Goal: Task Accomplishment & Management: Manage account settings

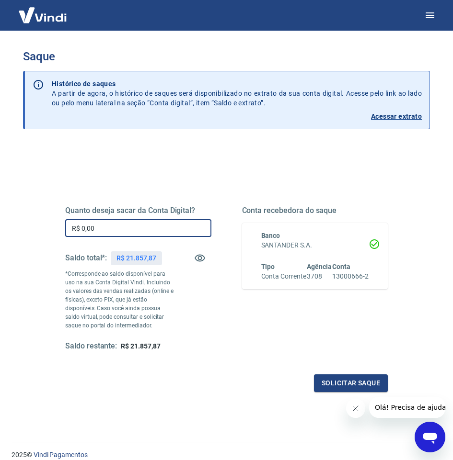
drag, startPoint x: 135, startPoint y: 232, endPoint x: 62, endPoint y: 231, distance: 72.4
click at [62, 231] on div "Quanto deseja sacar da Conta Digital? R$ 0,00 ​ Saldo total*: R$ 21.857,87 *Cor…" at bounding box center [226, 284] width 345 height 240
type input "R$ 19.900,00"
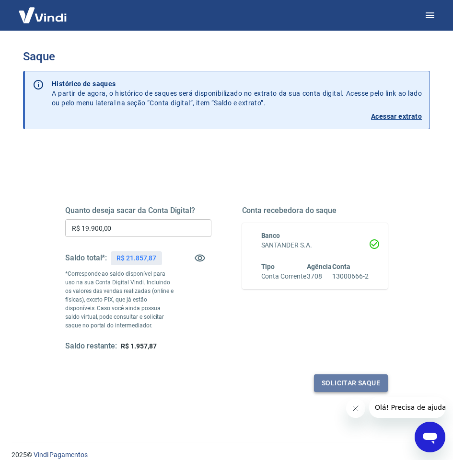
click at [353, 381] on button "Solicitar saque" at bounding box center [351, 384] width 74 height 18
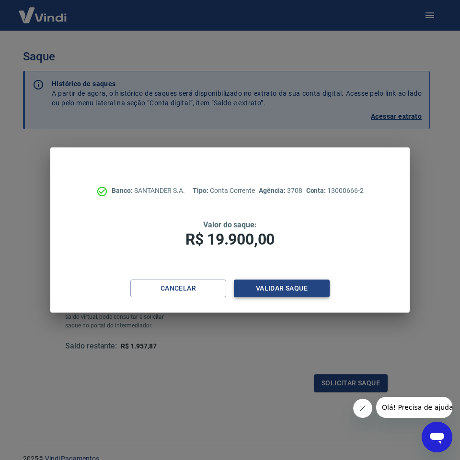
click at [283, 285] on button "Validar saque" at bounding box center [282, 289] width 96 height 18
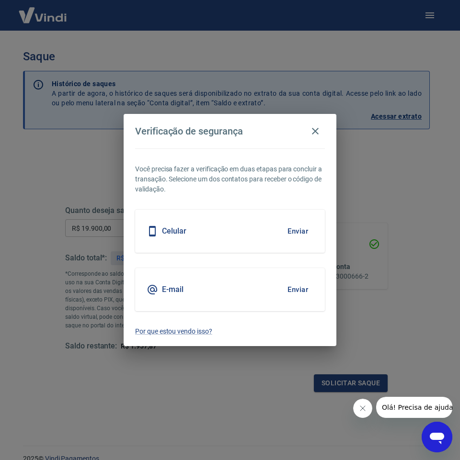
click at [279, 291] on div "E-mail Enviar" at bounding box center [230, 289] width 190 height 43
click at [301, 292] on button "Enviar" at bounding box center [297, 290] width 31 height 20
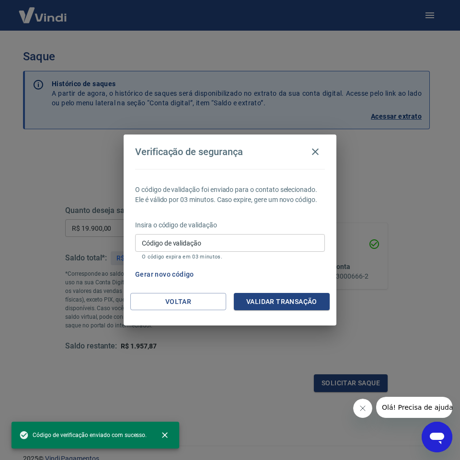
click at [176, 242] on input "Código de validação" at bounding box center [230, 243] width 190 height 18
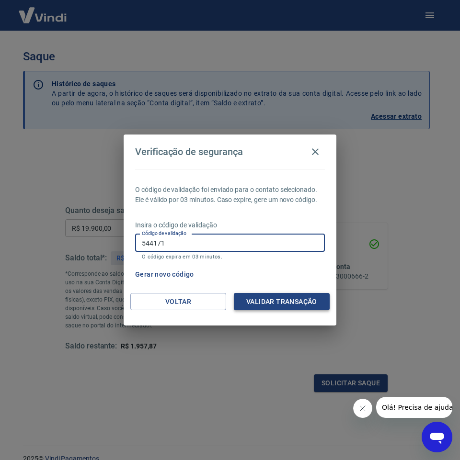
type input "544171"
click at [256, 302] on button "Validar transação" at bounding box center [282, 302] width 96 height 18
